Goal: Information Seeking & Learning: Learn about a topic

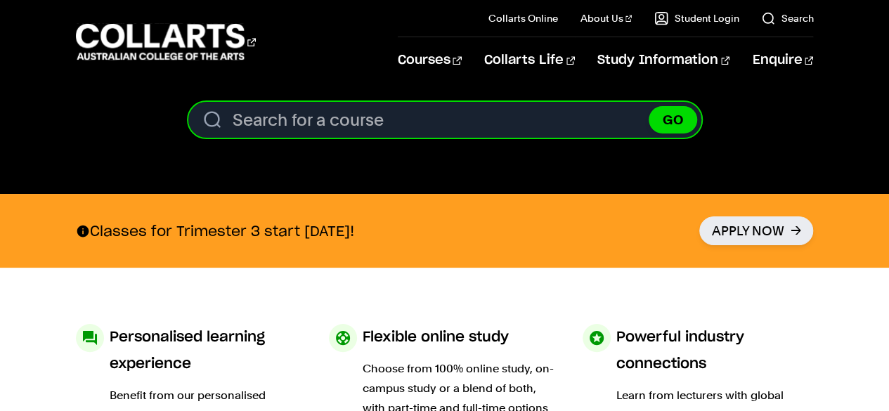
click at [434, 129] on input "Search for a course" at bounding box center [444, 120] width 513 height 36
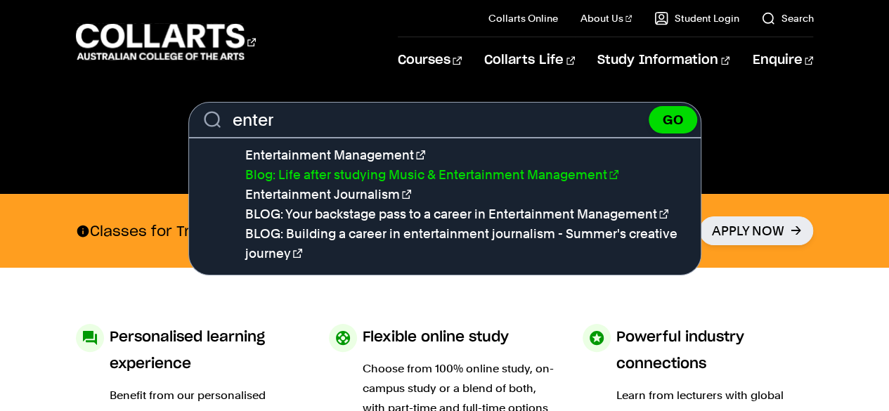
click at [467, 173] on link "Blog: Life after studying Music & Entertainment Management" at bounding box center [431, 174] width 373 height 15
type input "Blog: Life after studying Music & Entertainment Management"
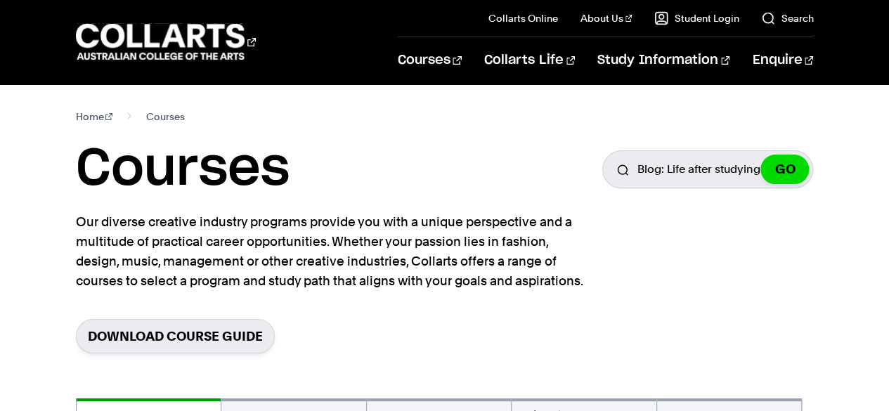
scroll to position [131, 0]
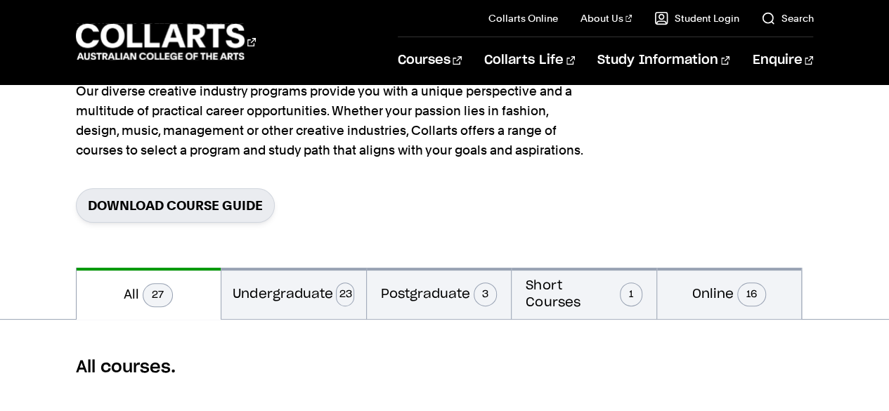
click at [299, 320] on div "All courses." at bounding box center [444, 368] width 889 height 96
click at [406, 311] on button "Postgraduate 3" at bounding box center [439, 293] width 145 height 51
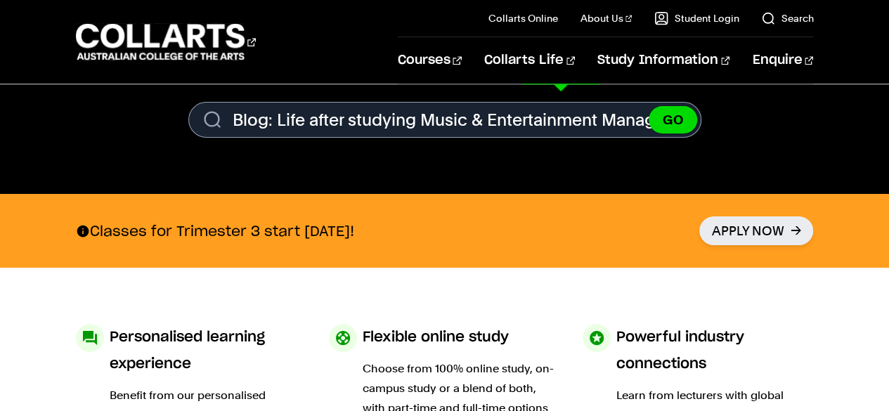
scroll to position [0, 27]
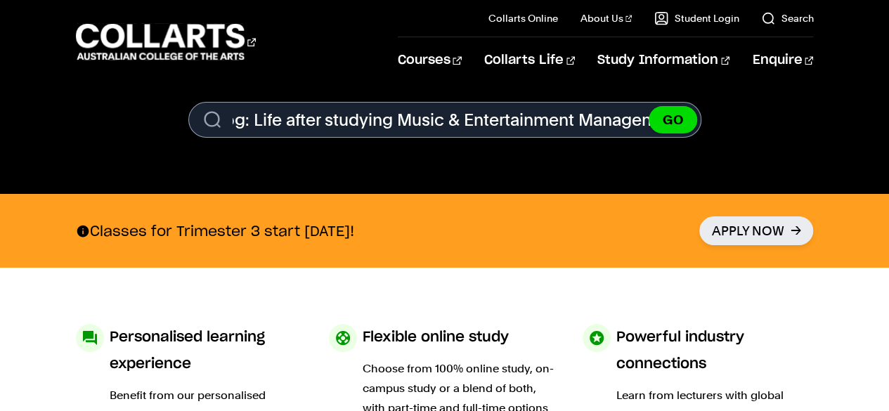
drag, startPoint x: 228, startPoint y: 122, endPoint x: 899, endPoint y: 17, distance: 679.4
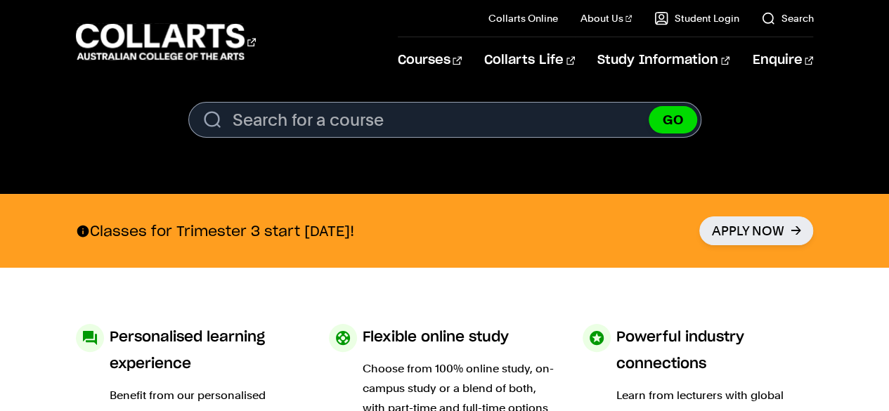
scroll to position [0, 0]
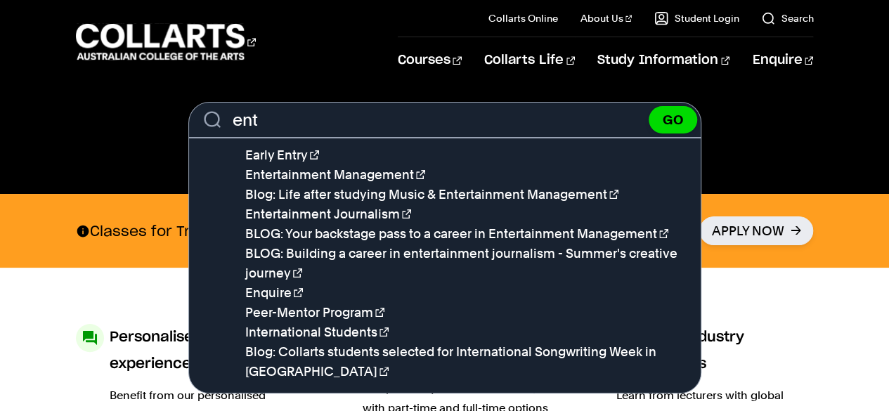
click at [541, 174] on li "Entertainment Management" at bounding box center [472, 175] width 455 height 20
click at [393, 176] on link "Entertainment Management" at bounding box center [335, 174] width 180 height 15
type input "Entertainment Management"
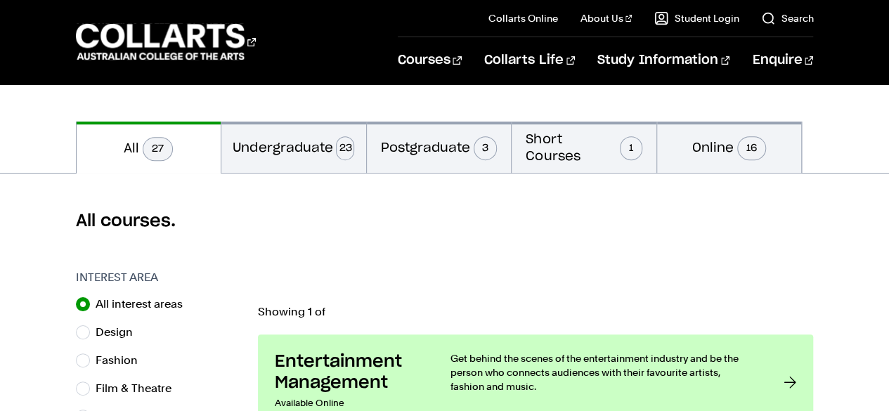
scroll to position [457, 0]
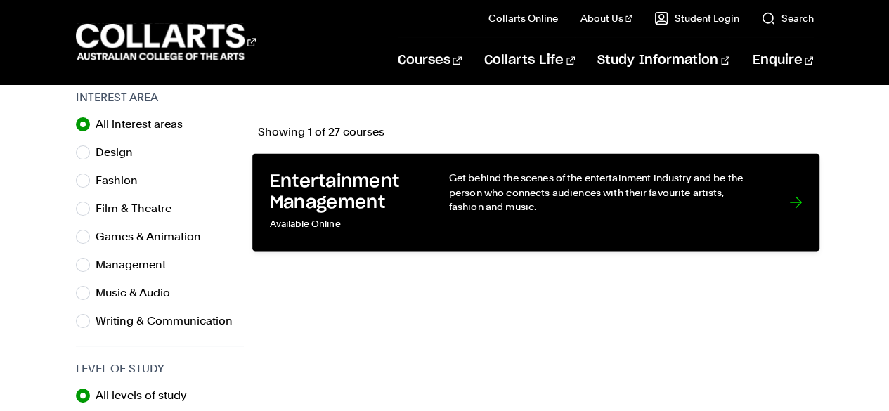
click at [500, 195] on p "Get behind the scenes of the entertainment industry and be the person who conne…" at bounding box center [604, 192] width 312 height 43
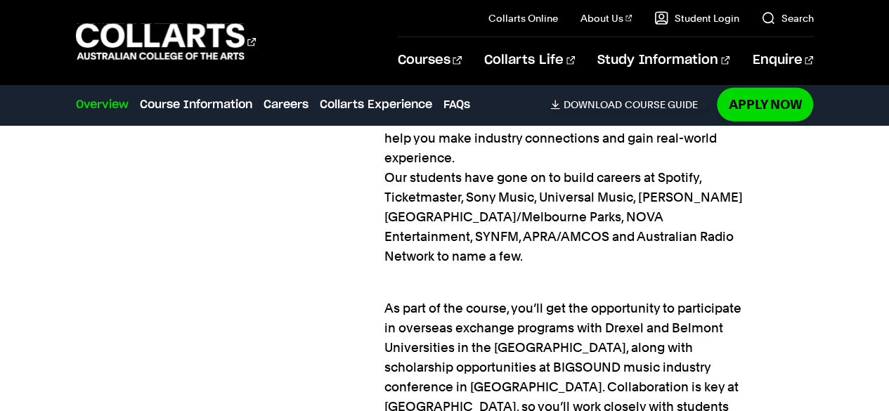
scroll to position [1837, 0]
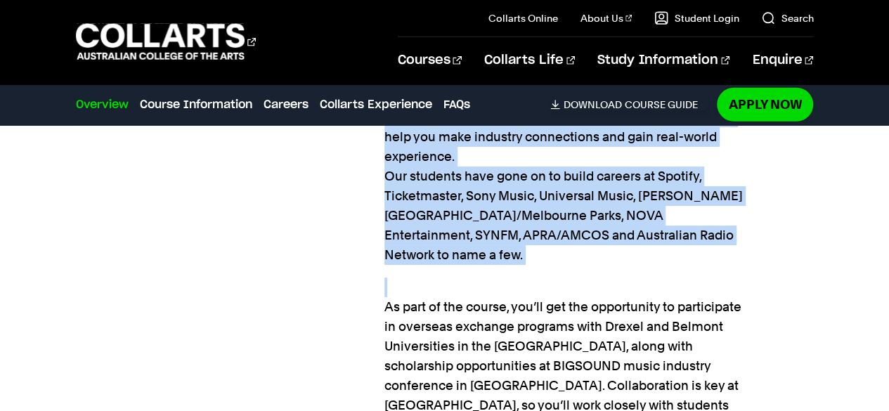
drag, startPoint x: 383, startPoint y: 171, endPoint x: 758, endPoint y: 245, distance: 381.8
click at [603, 162] on p "Immersive and comprehensive, our program spans business strategy, law, contempo…" at bounding box center [567, 117] width 367 height 295
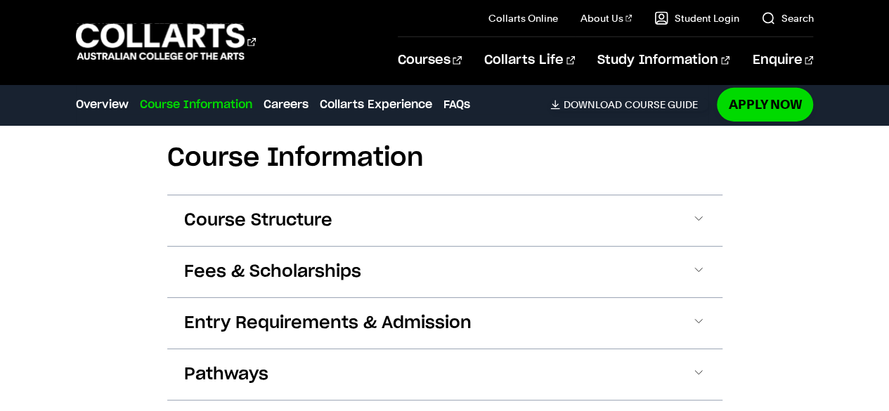
scroll to position [2244, 0]
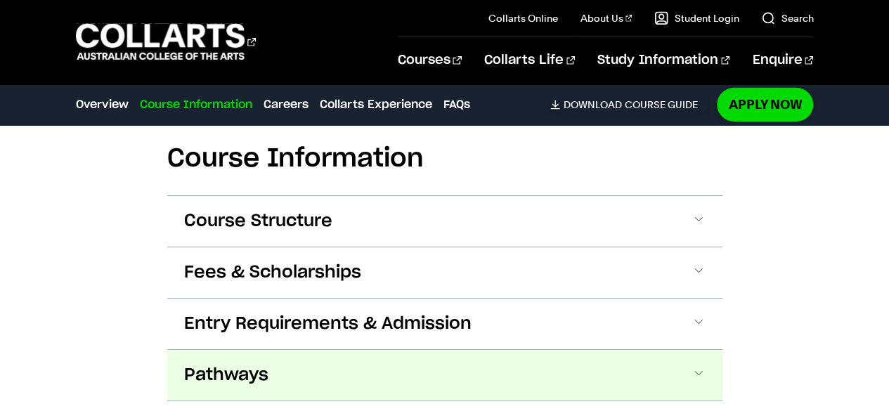
click at [704, 350] on button "Pathways" at bounding box center [444, 375] width 555 height 51
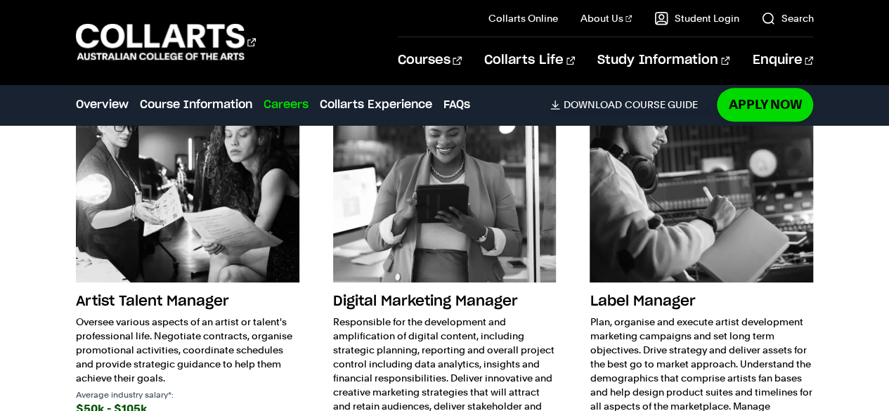
scroll to position [3394, 0]
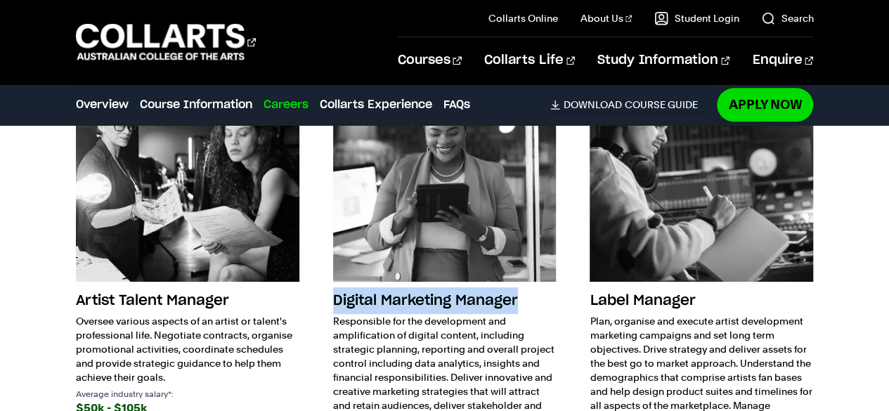
drag, startPoint x: 335, startPoint y: 262, endPoint x: 532, endPoint y: 259, distance: 196.8
click at [532, 287] on h3 "Digital Marketing Manager" at bounding box center [445, 300] width 224 height 27
click at [531, 287] on h3 "Digital Marketing Manager" at bounding box center [445, 300] width 224 height 27
drag, startPoint x: 517, startPoint y: 259, endPoint x: 330, endPoint y: 264, distance: 187.0
click at [330, 264] on div "Artist Talent Manager Oversee various aspects of an artist or talent's professi…" at bounding box center [445, 301] width 738 height 486
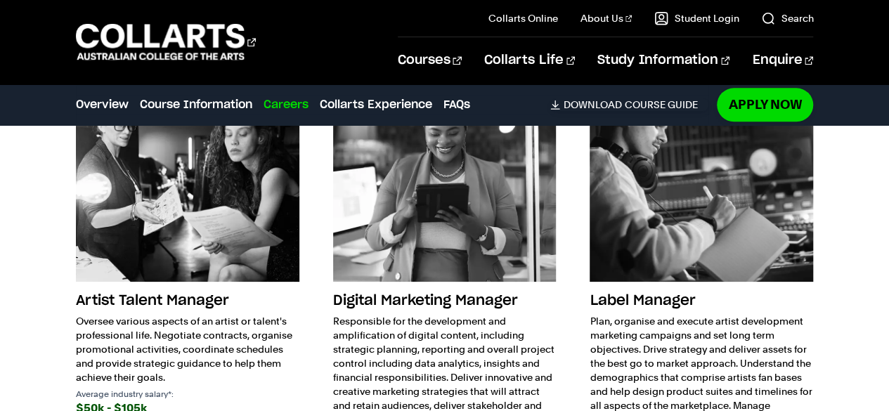
click at [421, 336] on p "Responsible for the development and amplification of digital content, including…" at bounding box center [445, 377] width 224 height 127
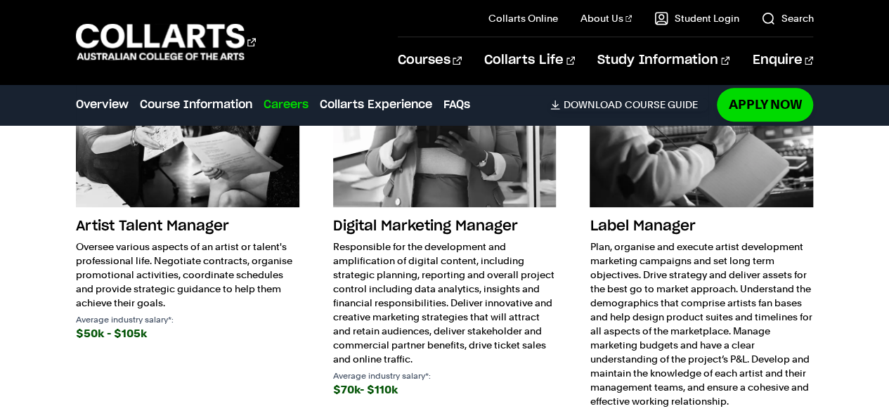
scroll to position [3467, 0]
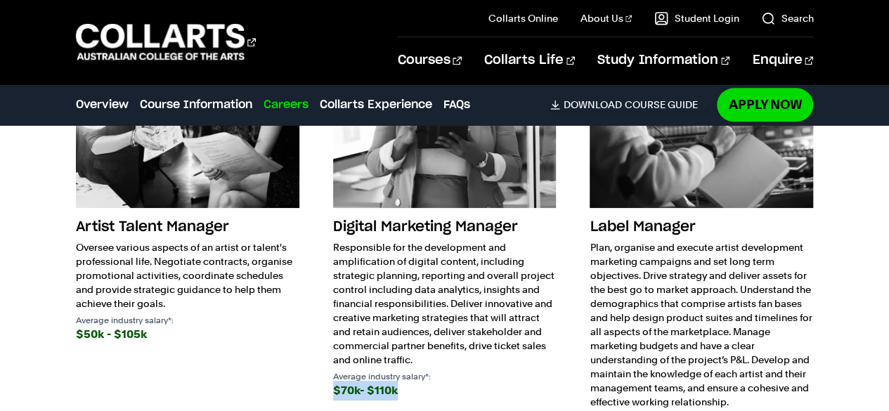
drag, startPoint x: 419, startPoint y: 349, endPoint x: 330, endPoint y: 351, distance: 89.3
click at [330, 351] on div "Artist Talent Manager Oversee various aspects of an artist or talent's professi…" at bounding box center [445, 228] width 738 height 486
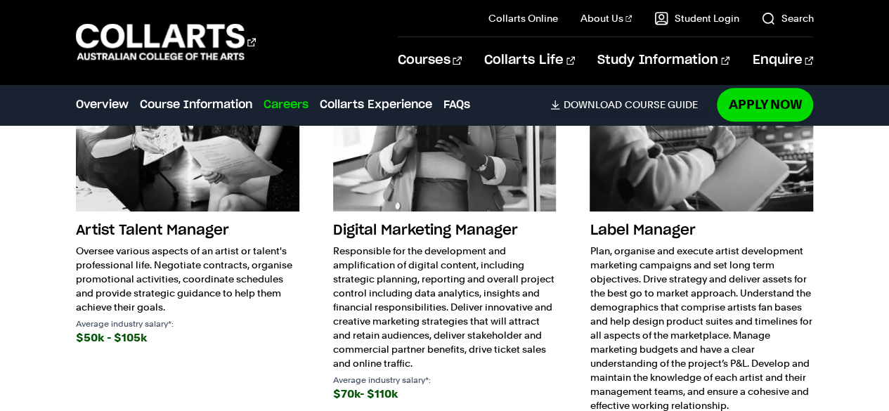
scroll to position [3468, 0]
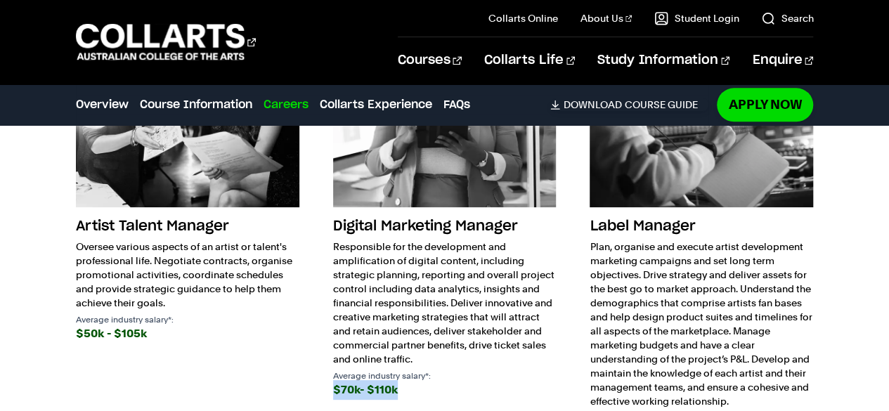
drag, startPoint x: 332, startPoint y: 344, endPoint x: 416, endPoint y: 341, distance: 84.4
click at [416, 341] on div "Artist Talent Manager Oversee various aspects of an artist or talent's professi…" at bounding box center [445, 227] width 738 height 486
click at [403, 380] on div "$70k- $110k" at bounding box center [445, 390] width 224 height 20
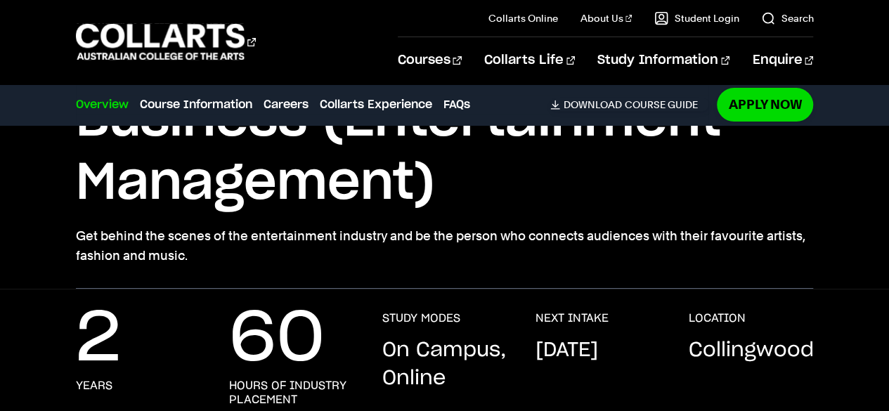
scroll to position [98, 0]
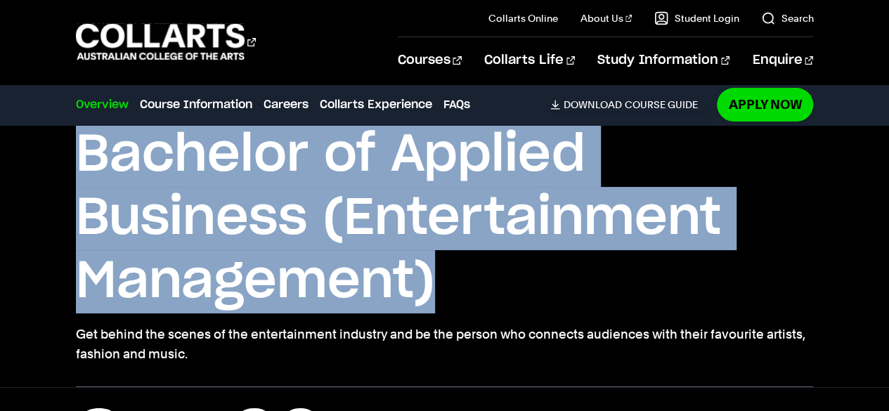
drag, startPoint x: 65, startPoint y: 167, endPoint x: 697, endPoint y: 305, distance: 647.6
click at [697, 305] on div "Home Courses Entertainment Management Course variant Degree Diploma Internation…" at bounding box center [444, 207] width 889 height 360
click at [697, 305] on h1 "Bachelor of Applied Business (Entertainment Management)" at bounding box center [445, 219] width 738 height 190
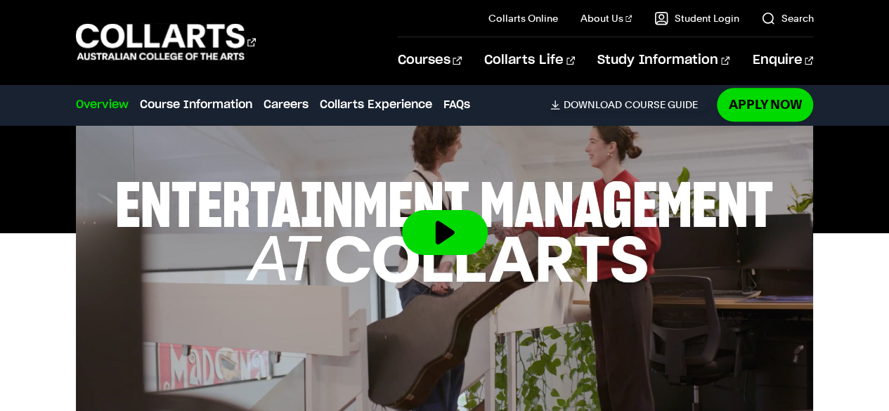
scroll to position [601, 0]
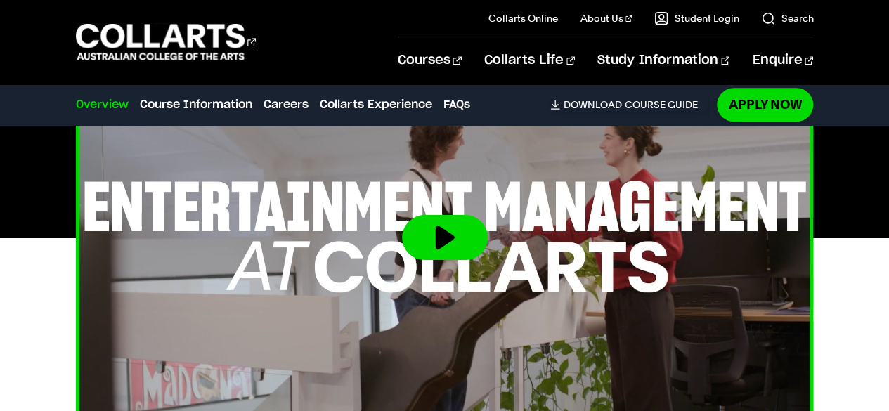
click at [429, 238] on button at bounding box center [445, 237] width 86 height 45
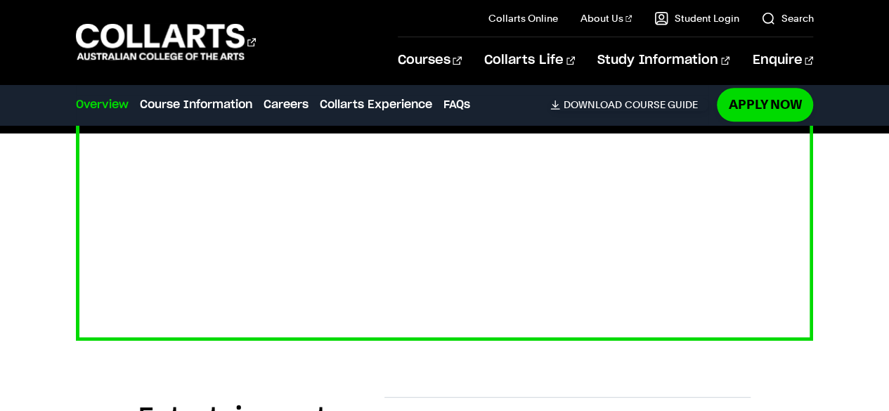
scroll to position [706, 0]
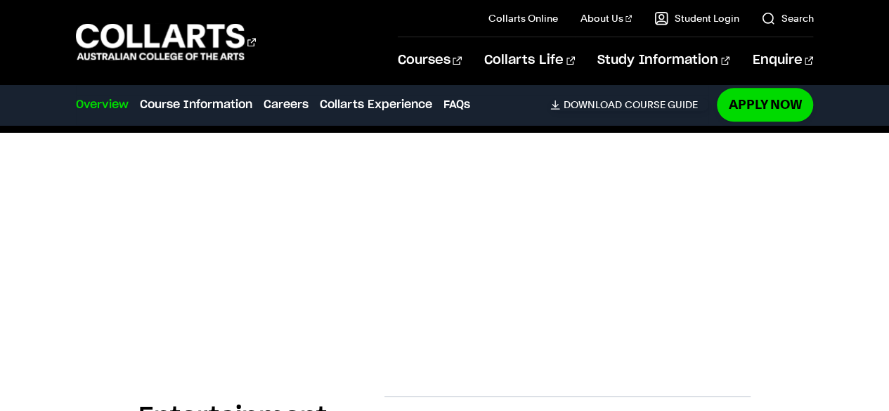
click at [1, 273] on div at bounding box center [444, 132] width 889 height 415
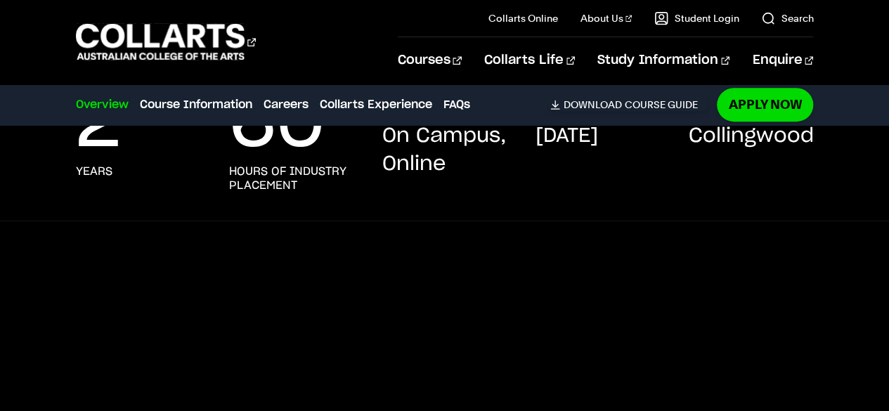
scroll to position [362, 0]
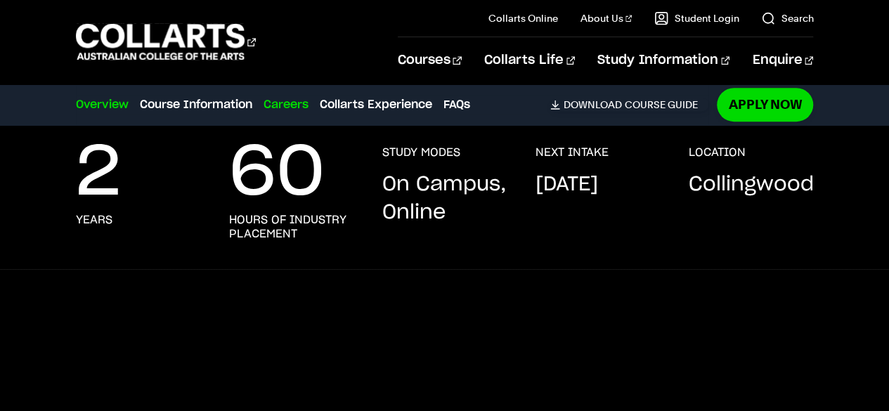
click at [299, 99] on link "Careers" at bounding box center [286, 104] width 45 height 17
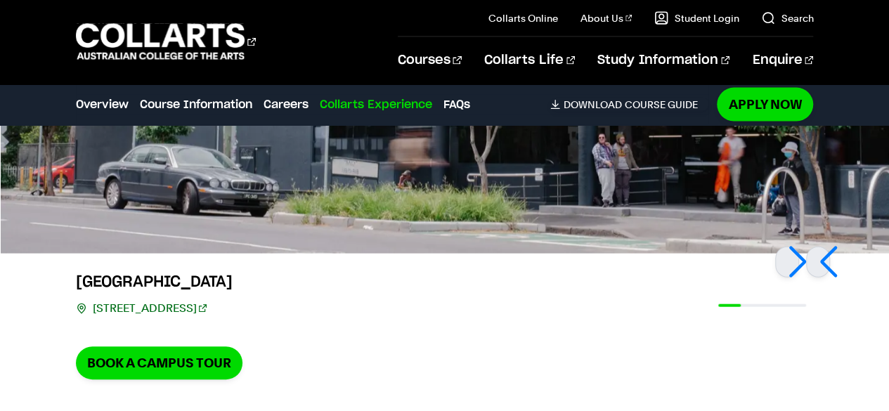
scroll to position [4172, 0]
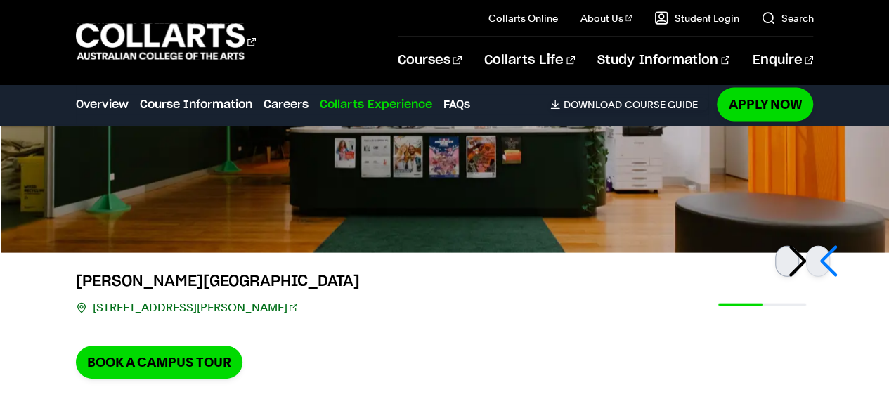
click at [799, 246] on div at bounding box center [787, 261] width 24 height 31
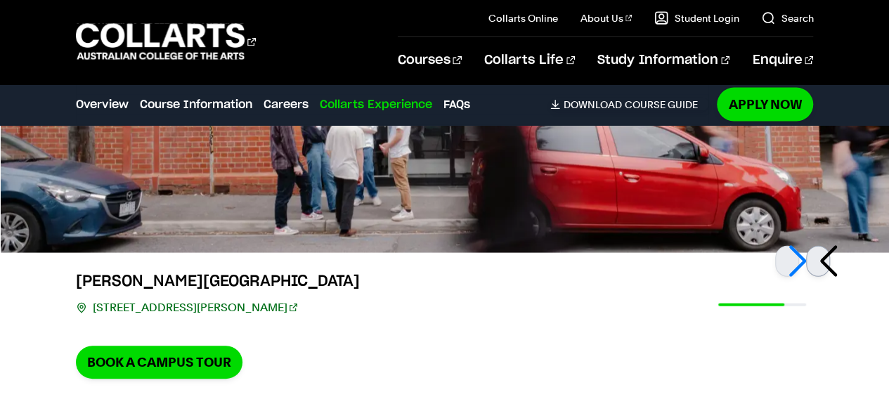
click at [830, 246] on div at bounding box center [818, 261] width 24 height 31
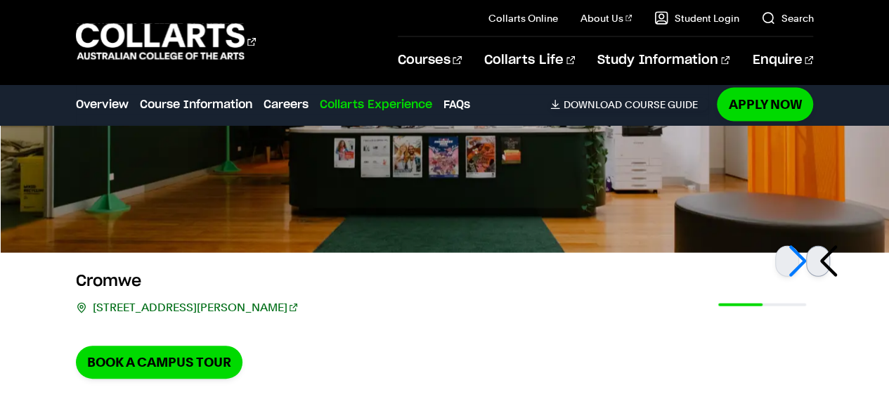
click at [830, 246] on div at bounding box center [818, 261] width 24 height 31
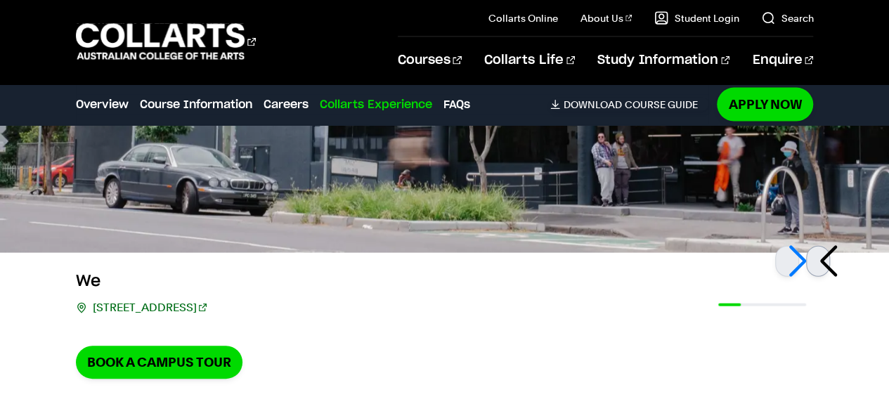
click at [830, 246] on div at bounding box center [818, 261] width 24 height 31
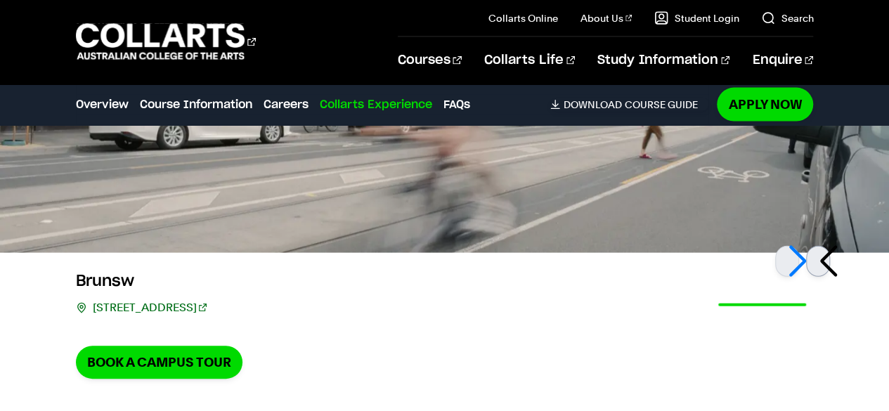
click at [830, 246] on div at bounding box center [818, 261] width 24 height 31
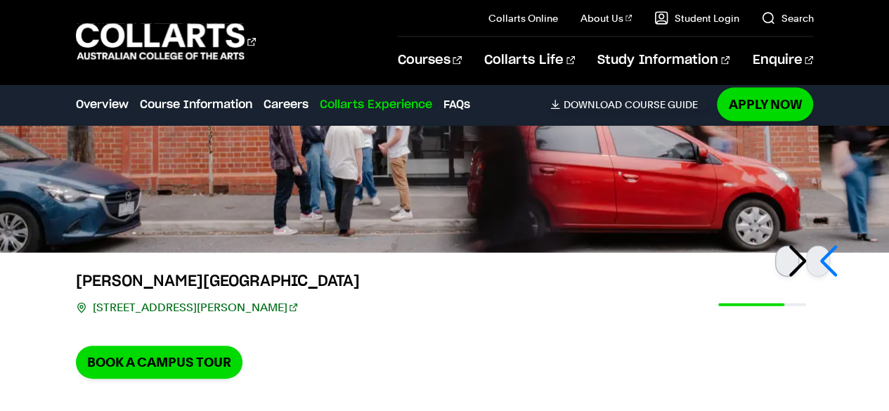
click at [799, 246] on div at bounding box center [787, 261] width 24 height 31
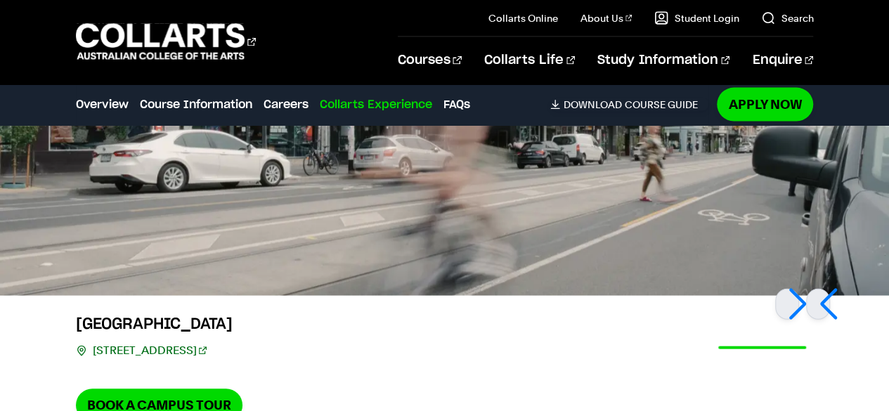
scroll to position [4139, 0]
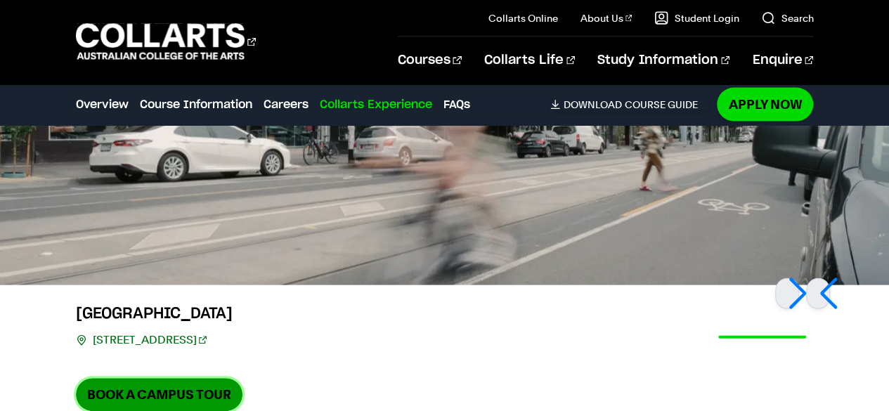
click at [137, 378] on link "Book a Campus Tour" at bounding box center [159, 394] width 167 height 33
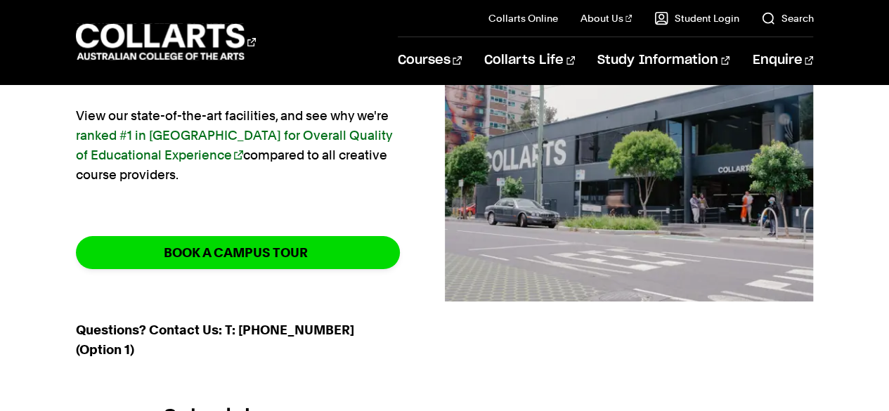
scroll to position [190, 0]
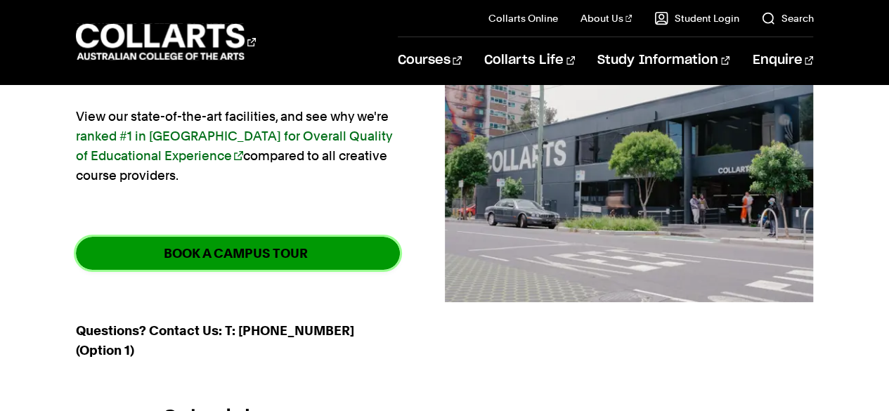
click at [201, 265] on link "BOOK A CAMPUS TOUR" at bounding box center [238, 253] width 324 height 33
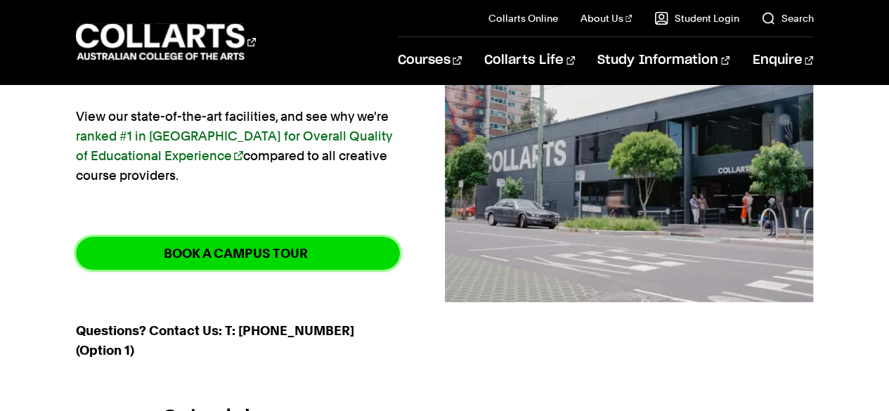
scroll to position [0, 0]
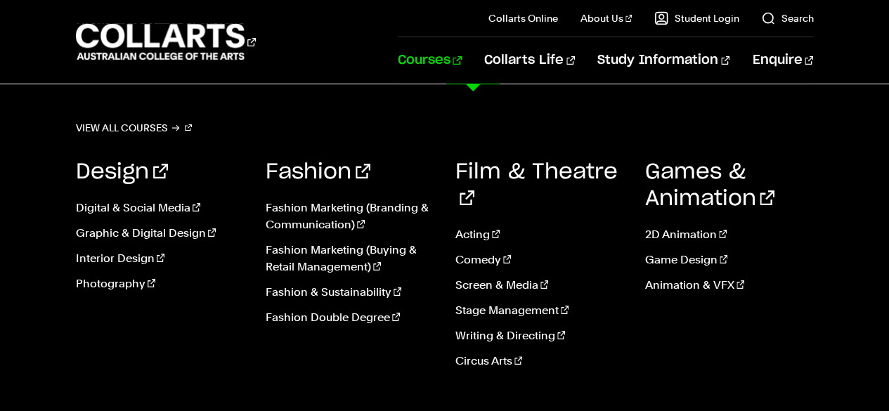
click at [462, 57] on link "Courses" at bounding box center [430, 60] width 64 height 46
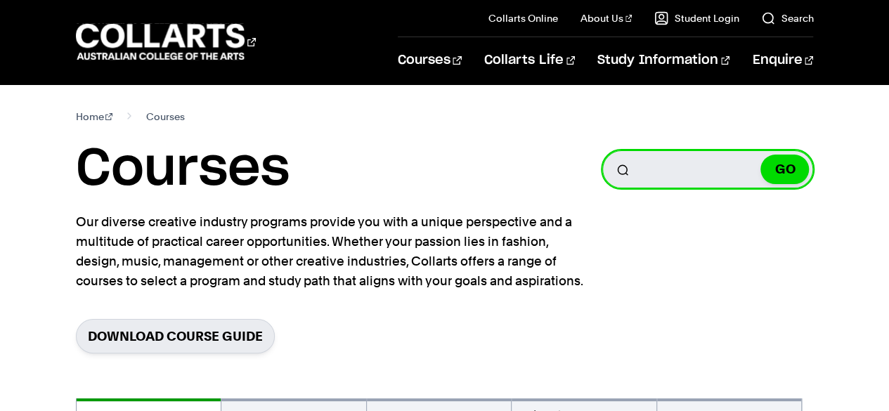
click at [661, 155] on input "Search for a course" at bounding box center [707, 169] width 211 height 38
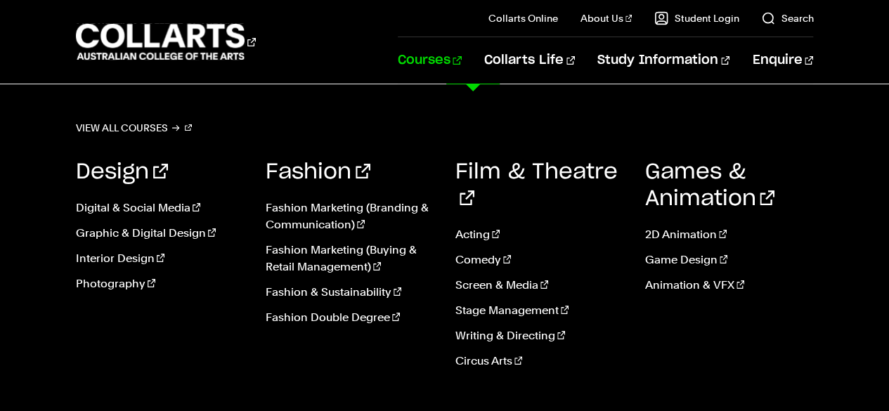
type input "entertai"
click at [462, 63] on link "Courses" at bounding box center [430, 60] width 64 height 46
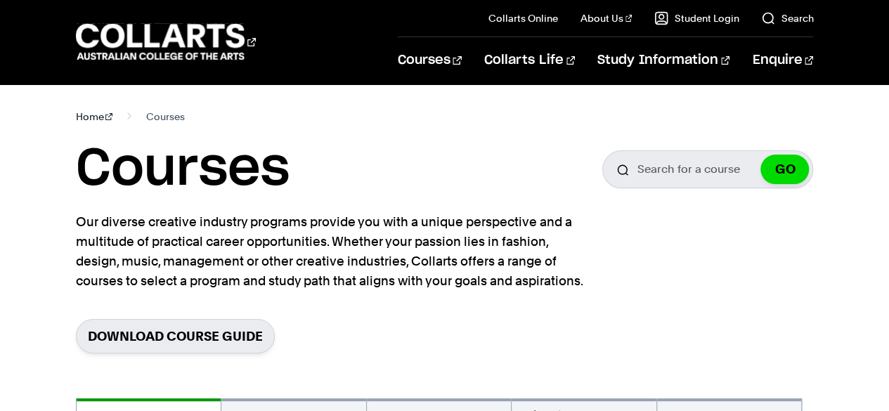
click at [93, 117] on link "Home" at bounding box center [94, 117] width 37 height 20
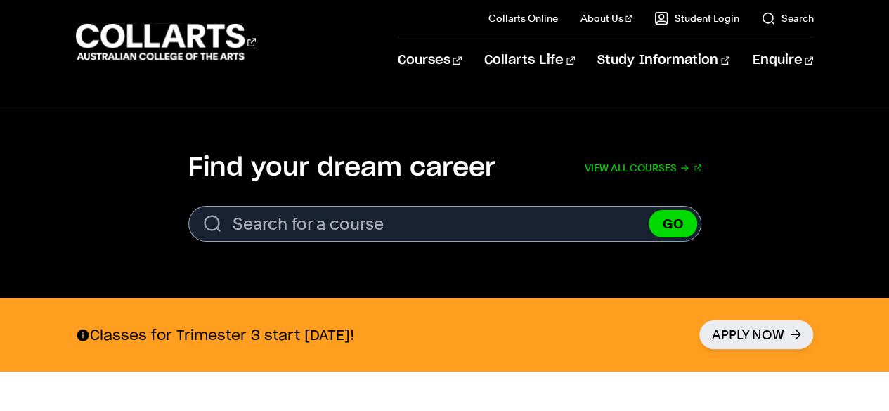
scroll to position [425, 0]
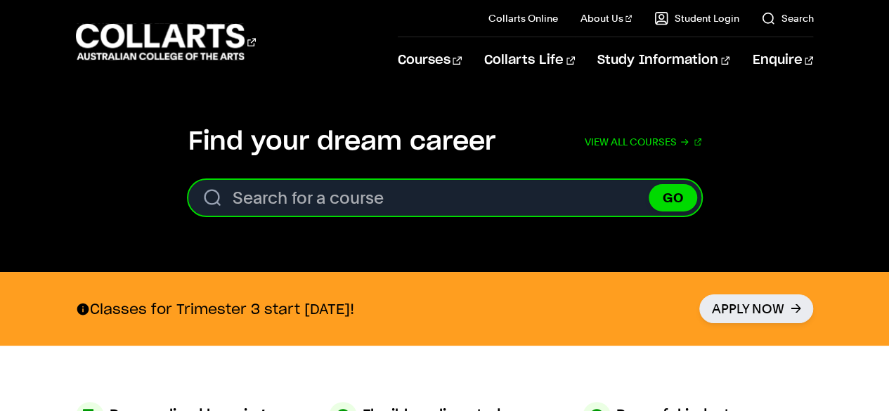
click at [319, 183] on input "Search for a course" at bounding box center [444, 198] width 513 height 36
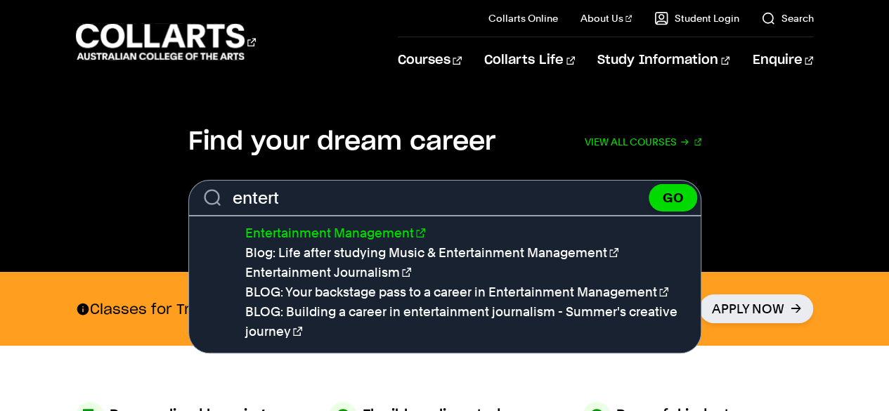
click at [330, 226] on link "Entertainment Management" at bounding box center [335, 233] width 180 height 15
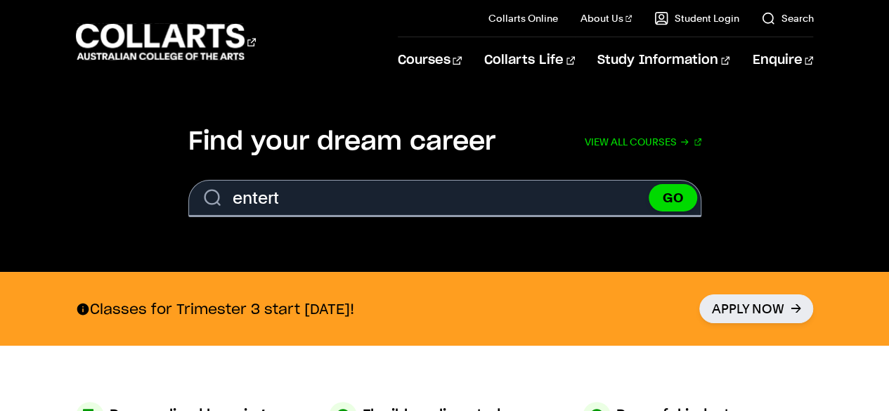
type input "Entertainment Management"
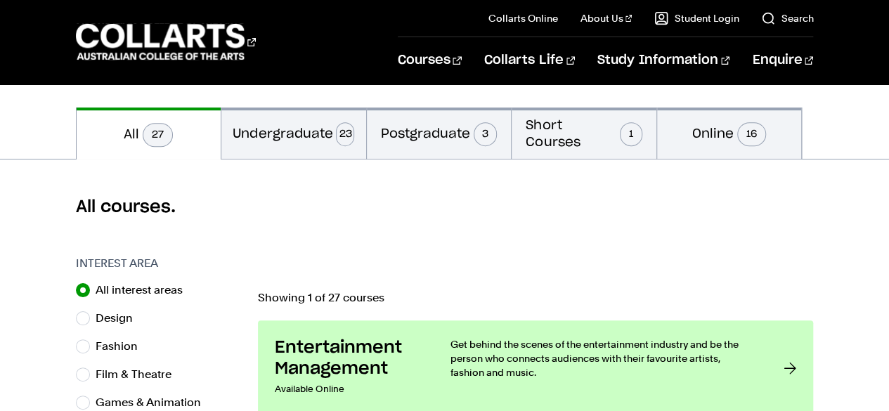
scroll to position [324, 0]
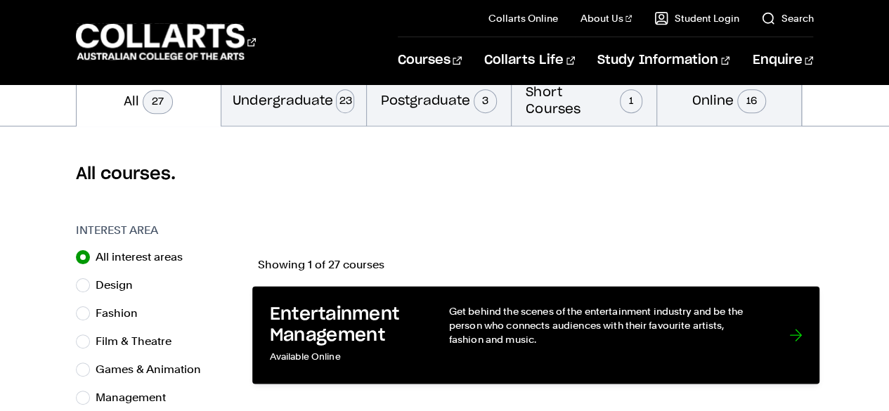
click at [624, 323] on p "Get behind the scenes of the entertainment industry and be the person who conne…" at bounding box center [604, 325] width 312 height 43
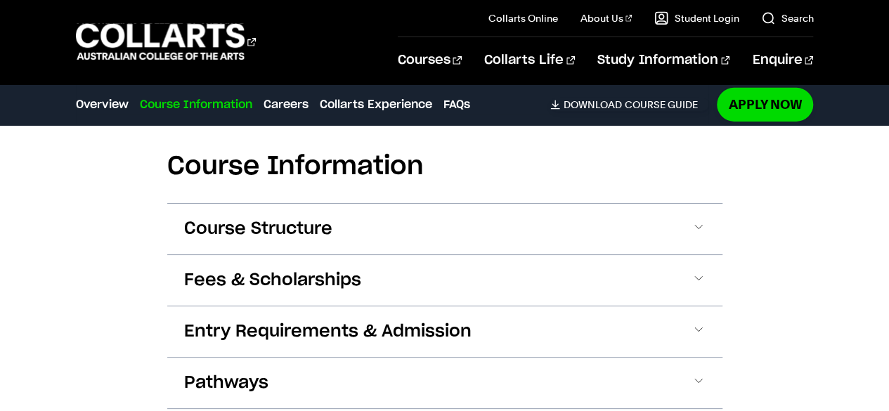
scroll to position [2237, 0]
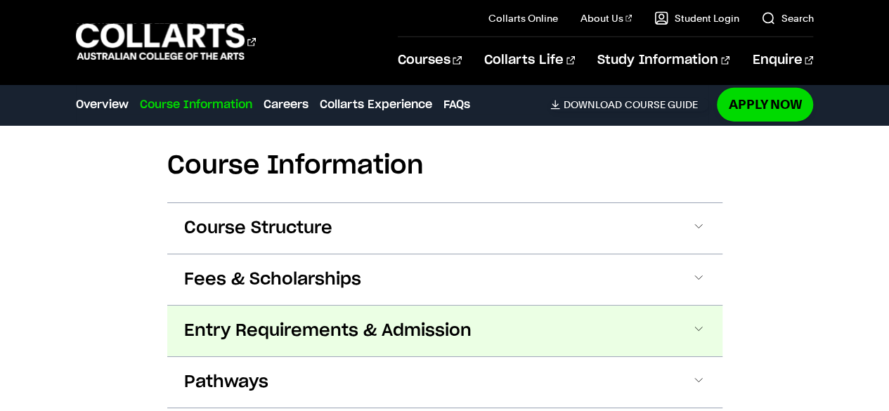
click at [697, 322] on span at bounding box center [699, 331] width 14 height 18
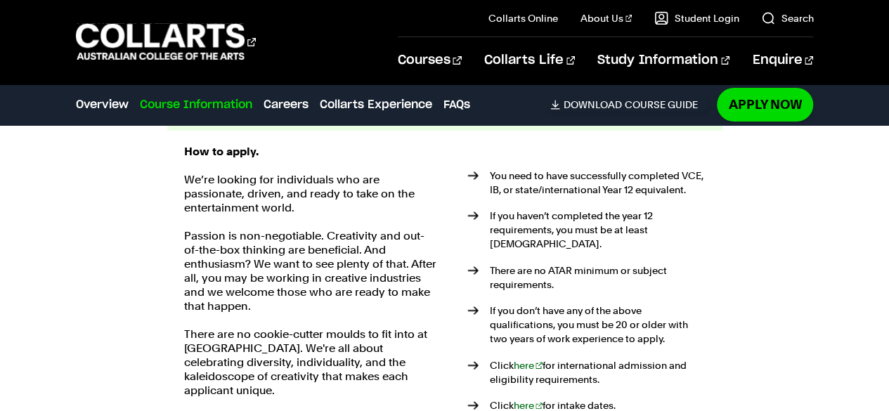
scroll to position [2464, 0]
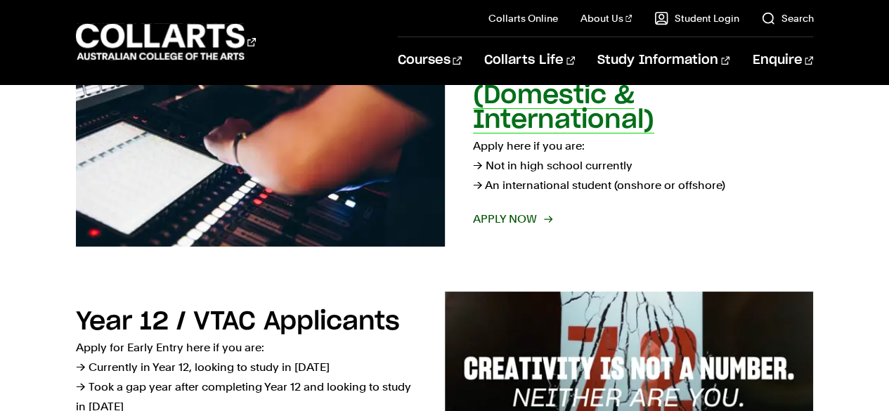
scroll to position [386, 0]
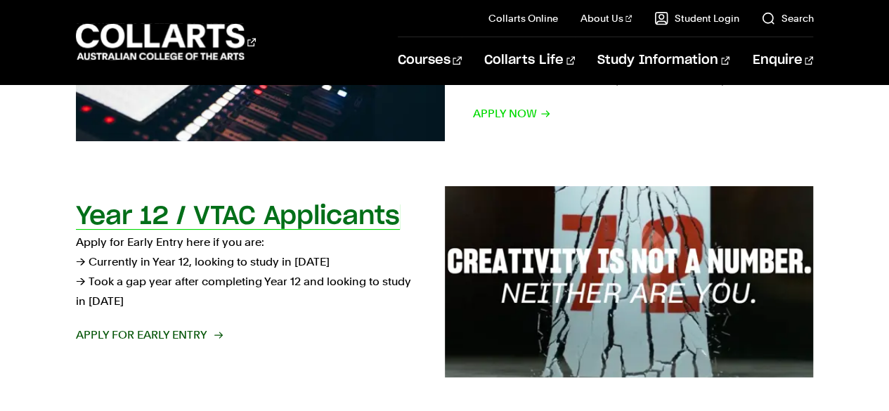
click at [377, 216] on h2 "Year 12 / VTAC Applicants" at bounding box center [238, 216] width 324 height 25
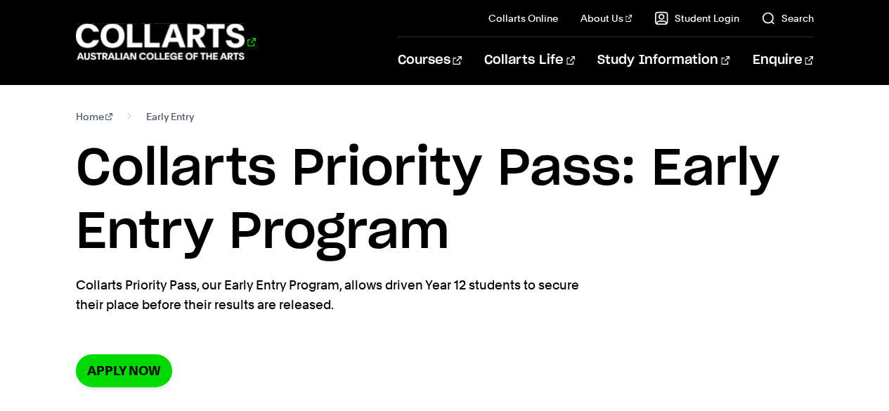
click at [234, 26] on 1 "Go to homepage" at bounding box center [160, 42] width 169 height 37
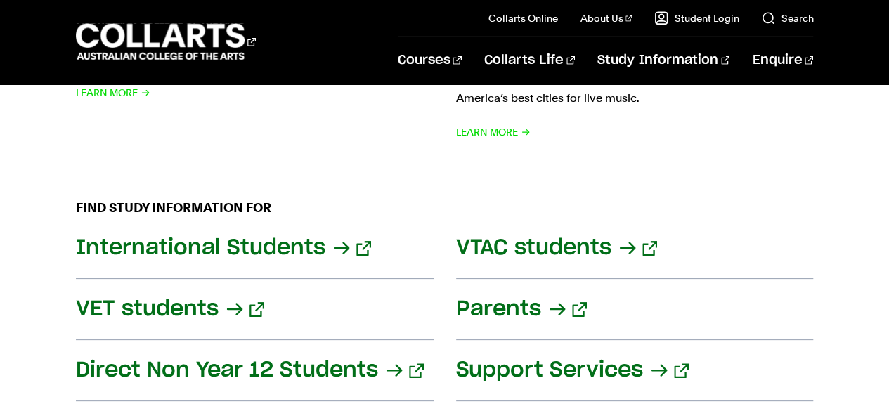
scroll to position [1937, 0]
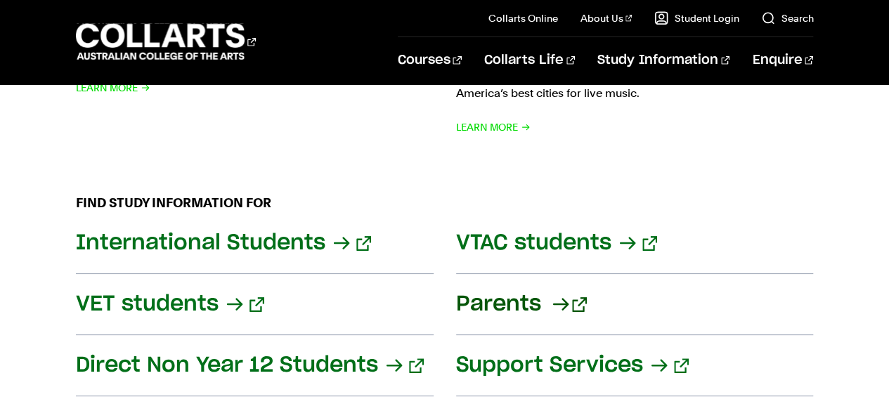
click at [578, 283] on link "Parents" at bounding box center [635, 304] width 358 height 61
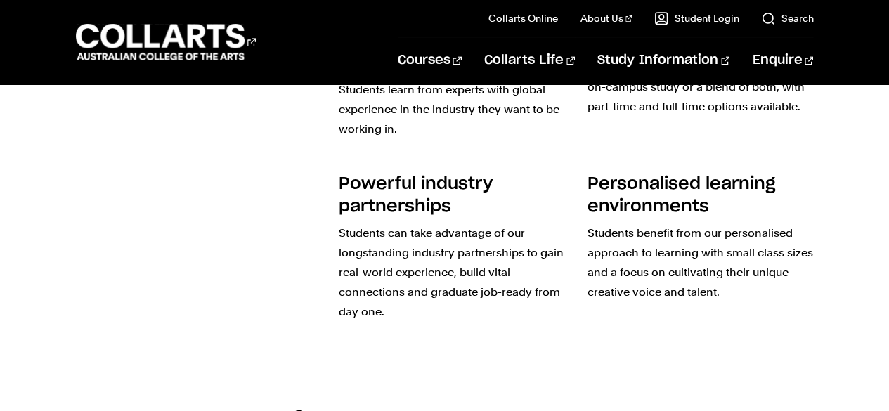
scroll to position [1108, 0]
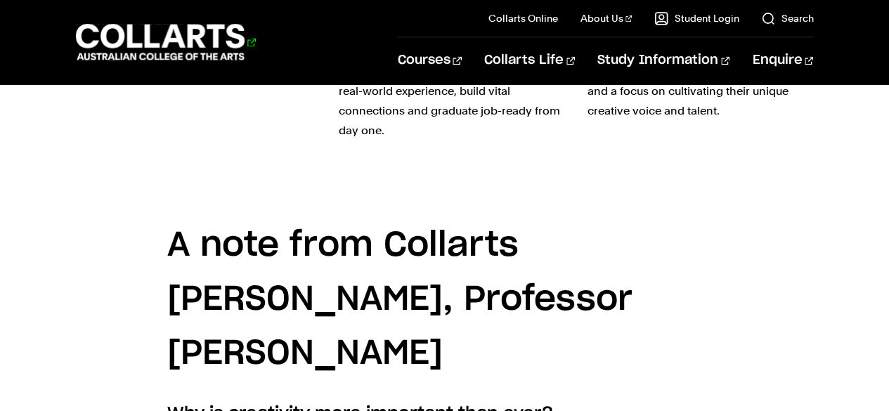
click at [219, 57] on 1 "Go to homepage" at bounding box center [160, 42] width 169 height 37
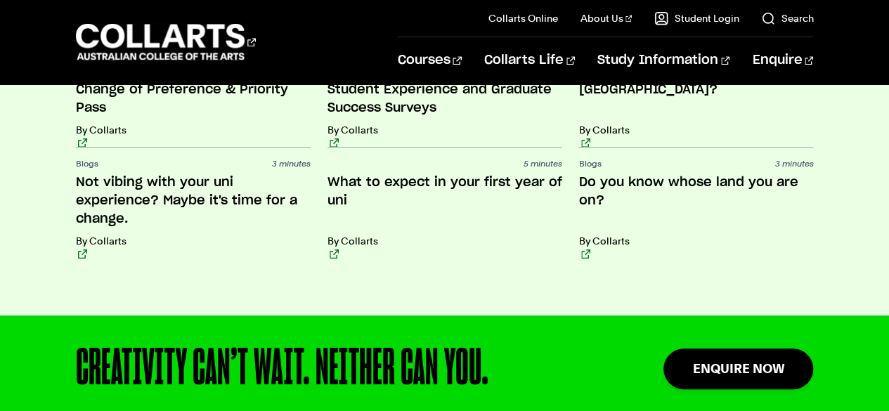
scroll to position [3323, 0]
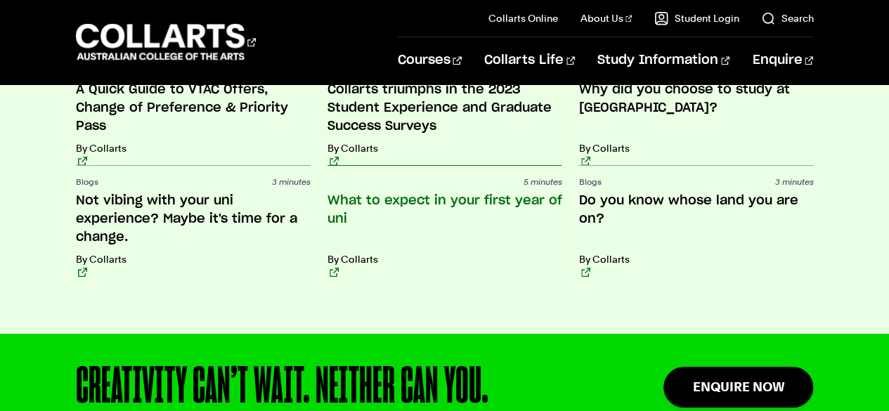
click at [481, 192] on h3 "What to expect in your first year of uni" at bounding box center [445, 219] width 235 height 55
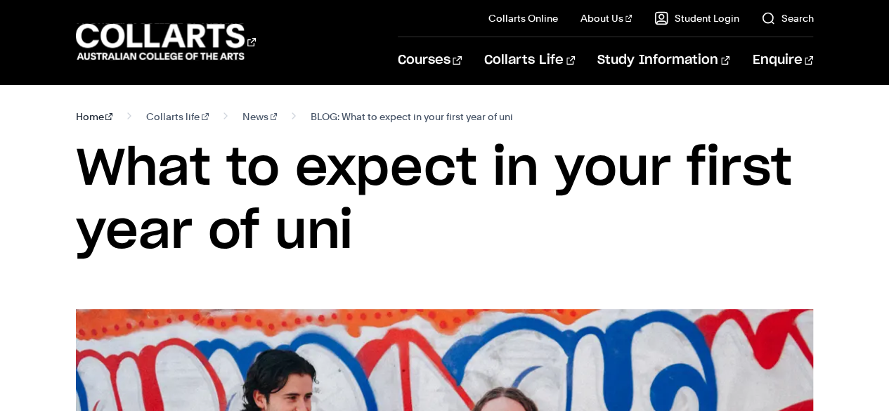
click at [87, 120] on link "Home" at bounding box center [94, 117] width 37 height 20
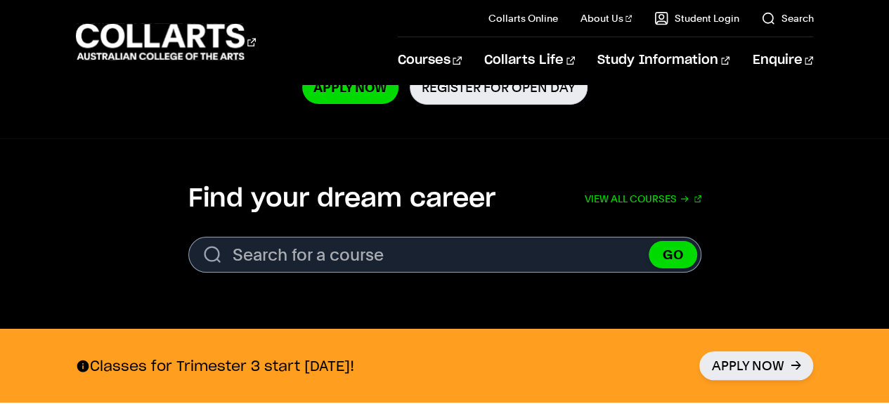
scroll to position [367, 0]
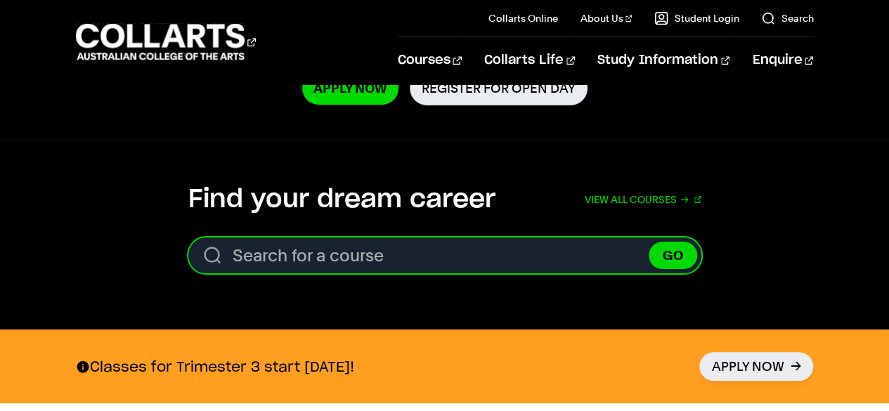
click at [335, 250] on input "Search for a course" at bounding box center [444, 256] width 513 height 36
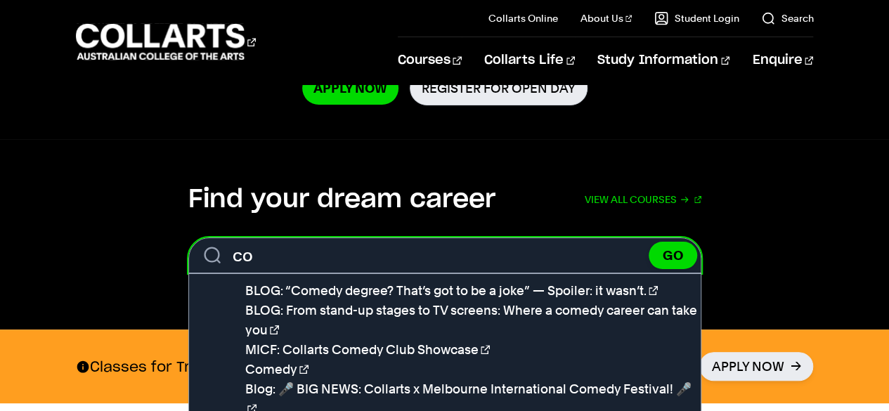
type input "c"
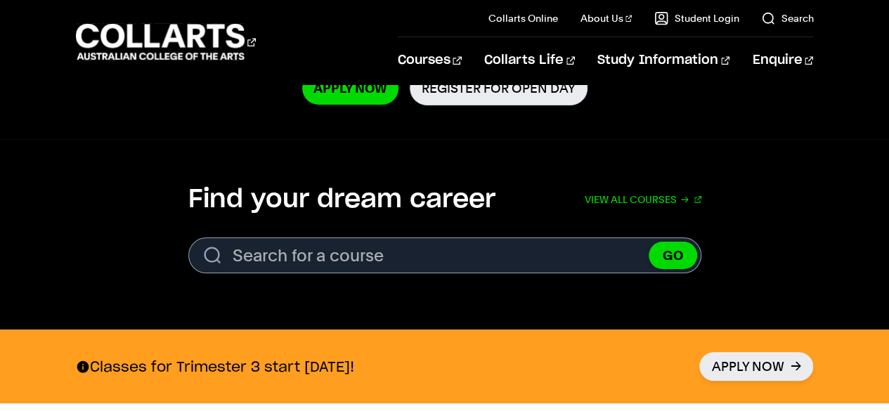
click at [148, 275] on section "Find your dream career View all courses Search. Search for a course GO View all…" at bounding box center [444, 234] width 889 height 190
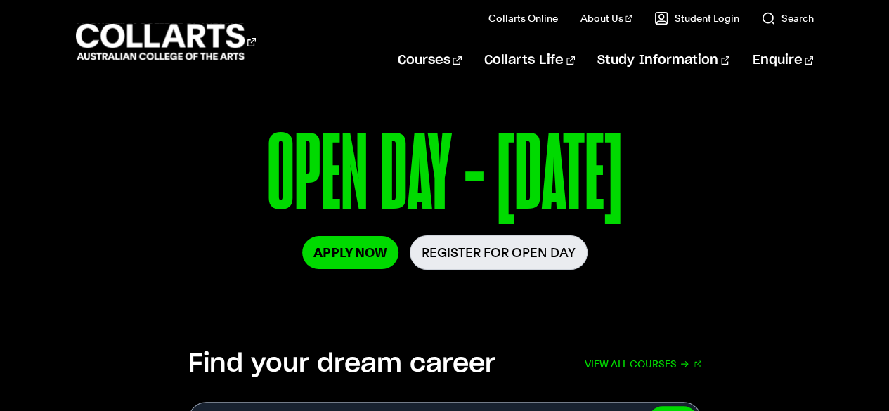
scroll to position [0, 0]
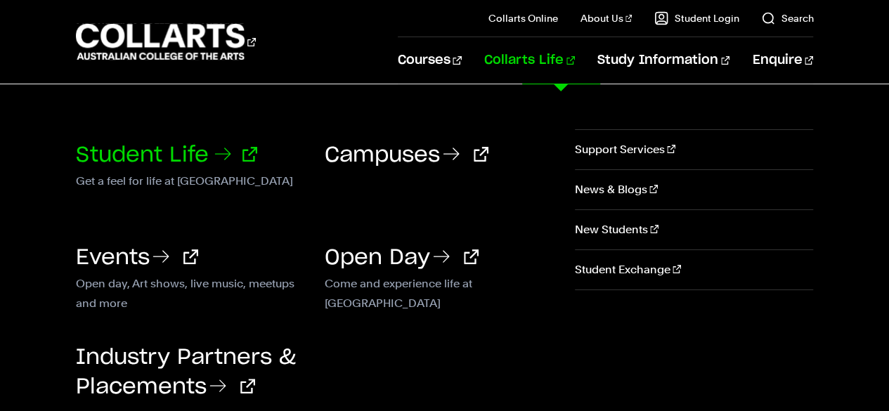
click at [172, 157] on link "Student Life" at bounding box center [166, 155] width 181 height 21
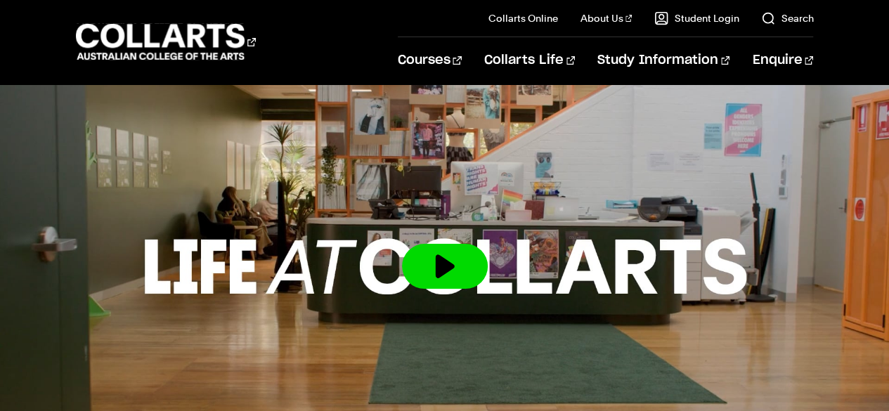
scroll to position [2779, 0]
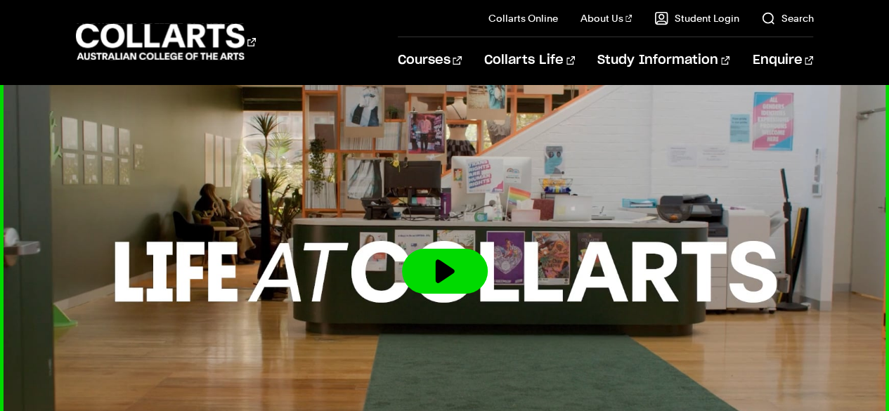
click at [456, 249] on button at bounding box center [445, 271] width 86 height 45
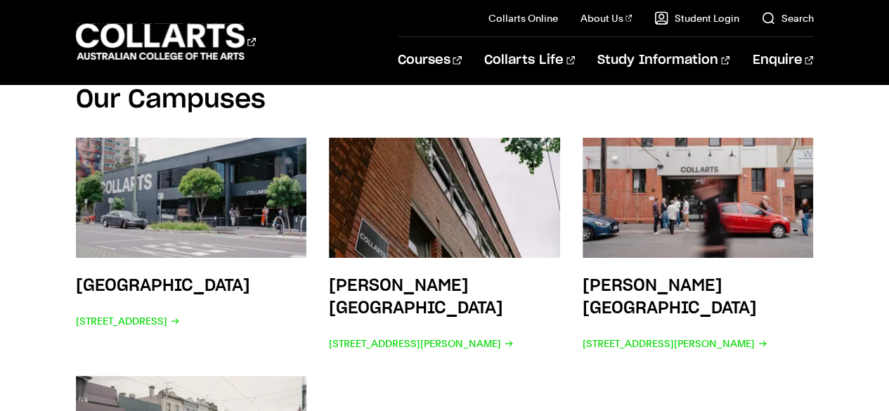
scroll to position [2180, 0]
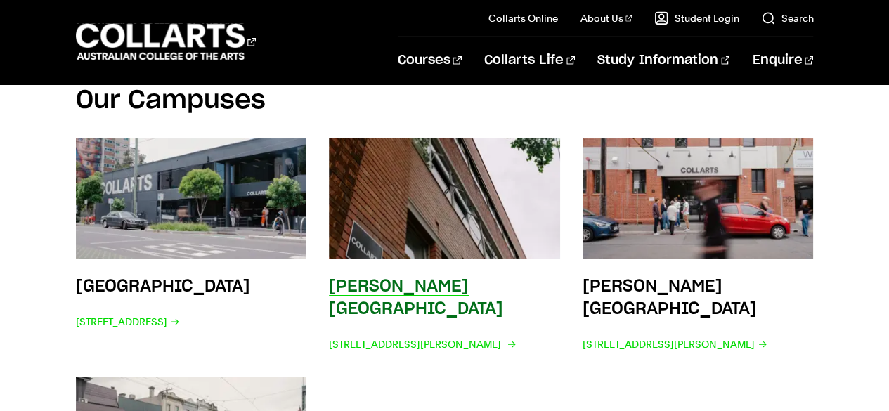
click at [474, 278] on h3 "[PERSON_NAME][GEOGRAPHIC_DATA]" at bounding box center [416, 297] width 174 height 39
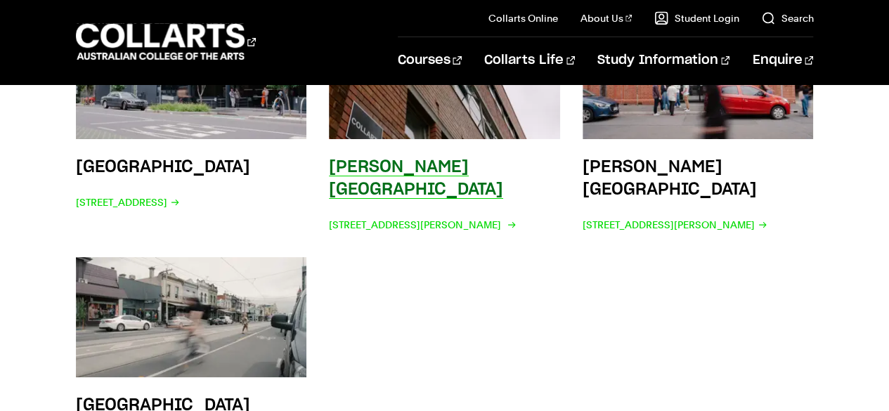
scroll to position [2372, 0]
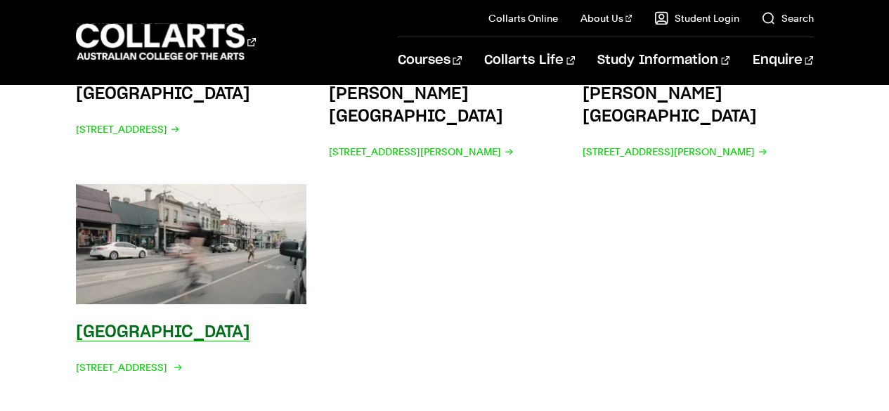
click at [189, 330] on div "[GEOGRAPHIC_DATA] [STREET_ADDRESS]" at bounding box center [163, 349] width 174 height 56
